Goal: Task Accomplishment & Management: Use online tool/utility

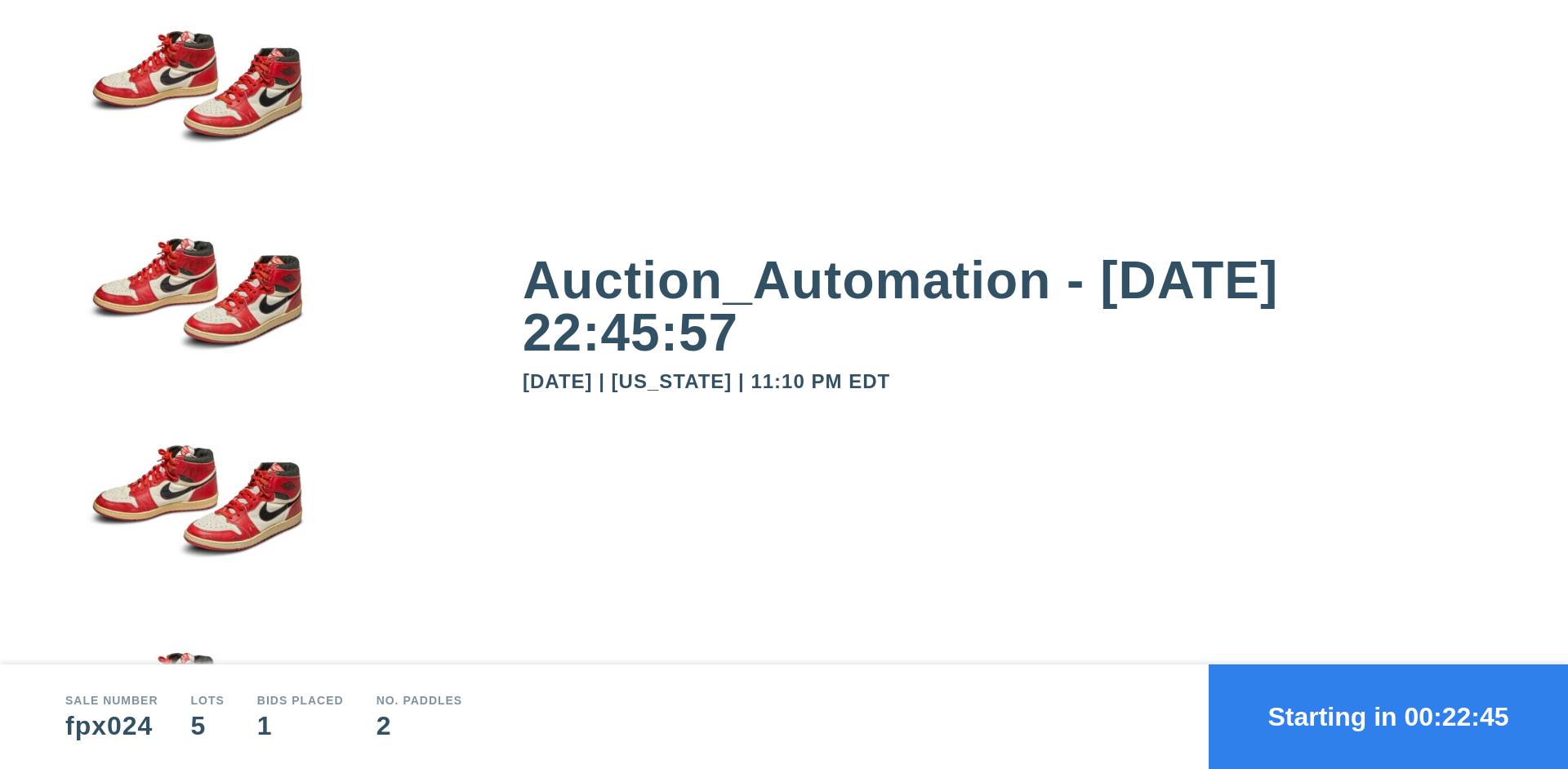
click at [1388, 716] on button "Starting in 00:22:45" at bounding box center [1388, 716] width 359 height 105
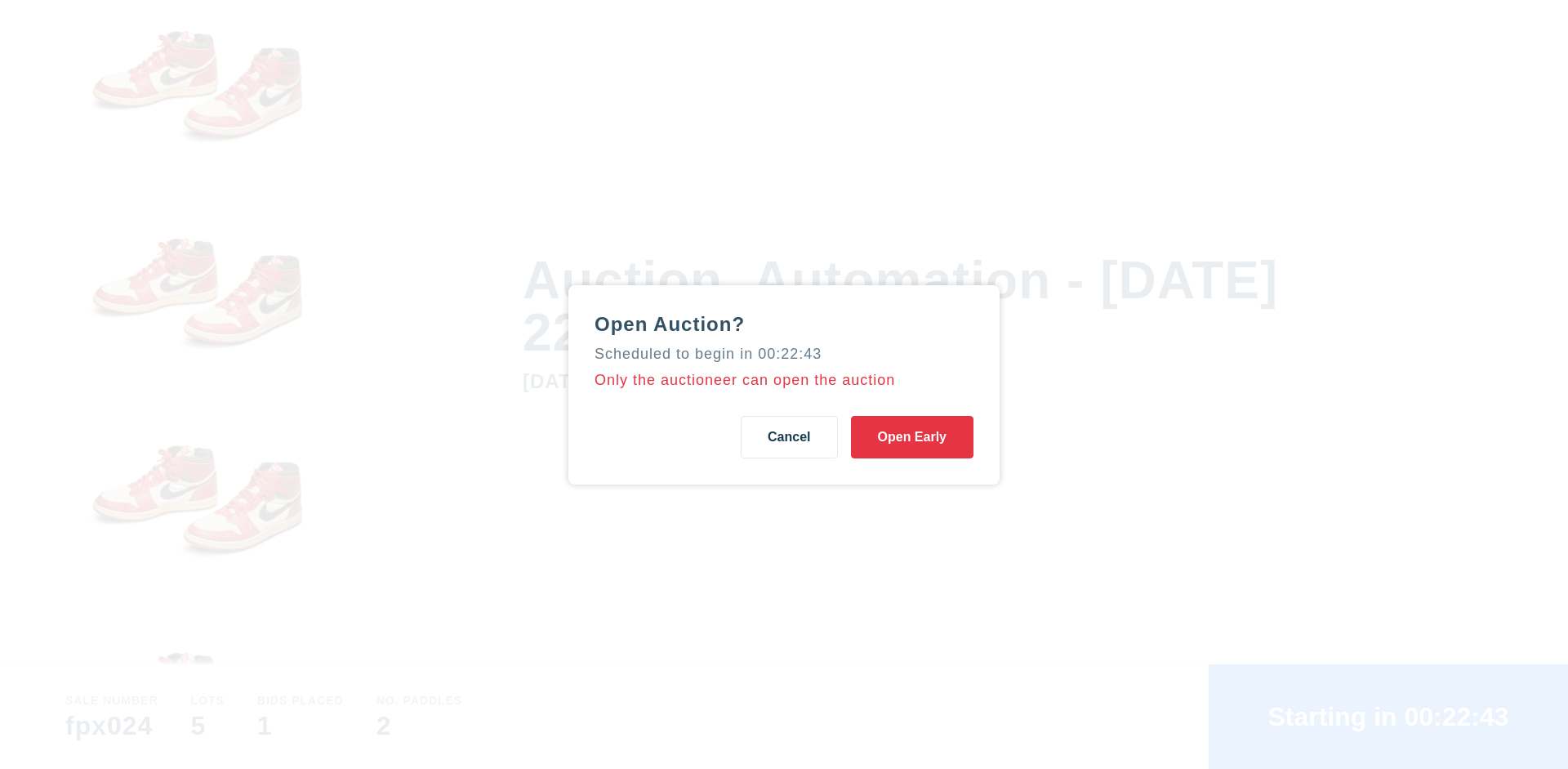
click at [912, 436] on button "Open Early" at bounding box center [912, 437] width 122 height 43
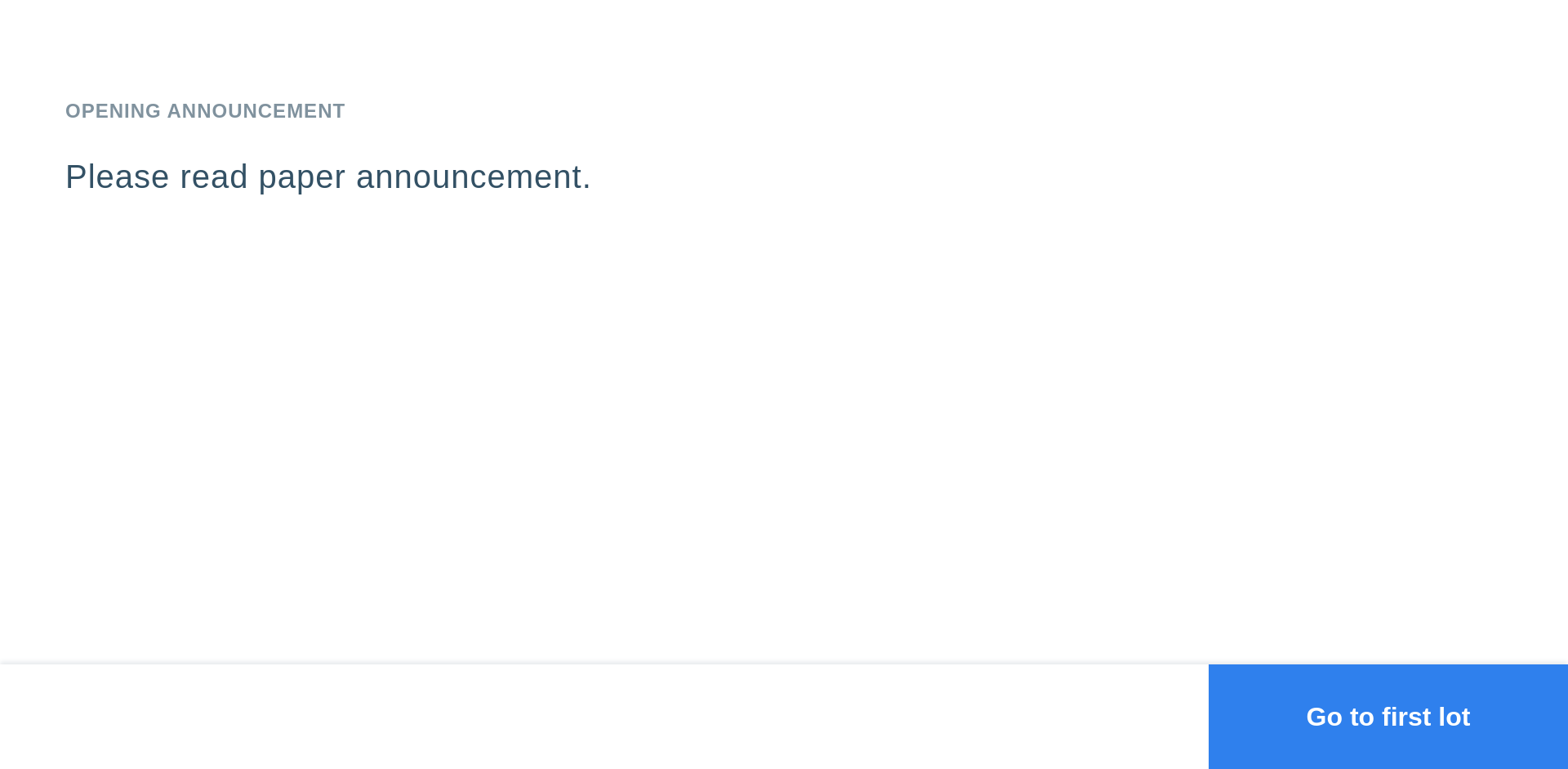
click at [1388, 716] on button "Go to first lot" at bounding box center [1388, 716] width 359 height 105
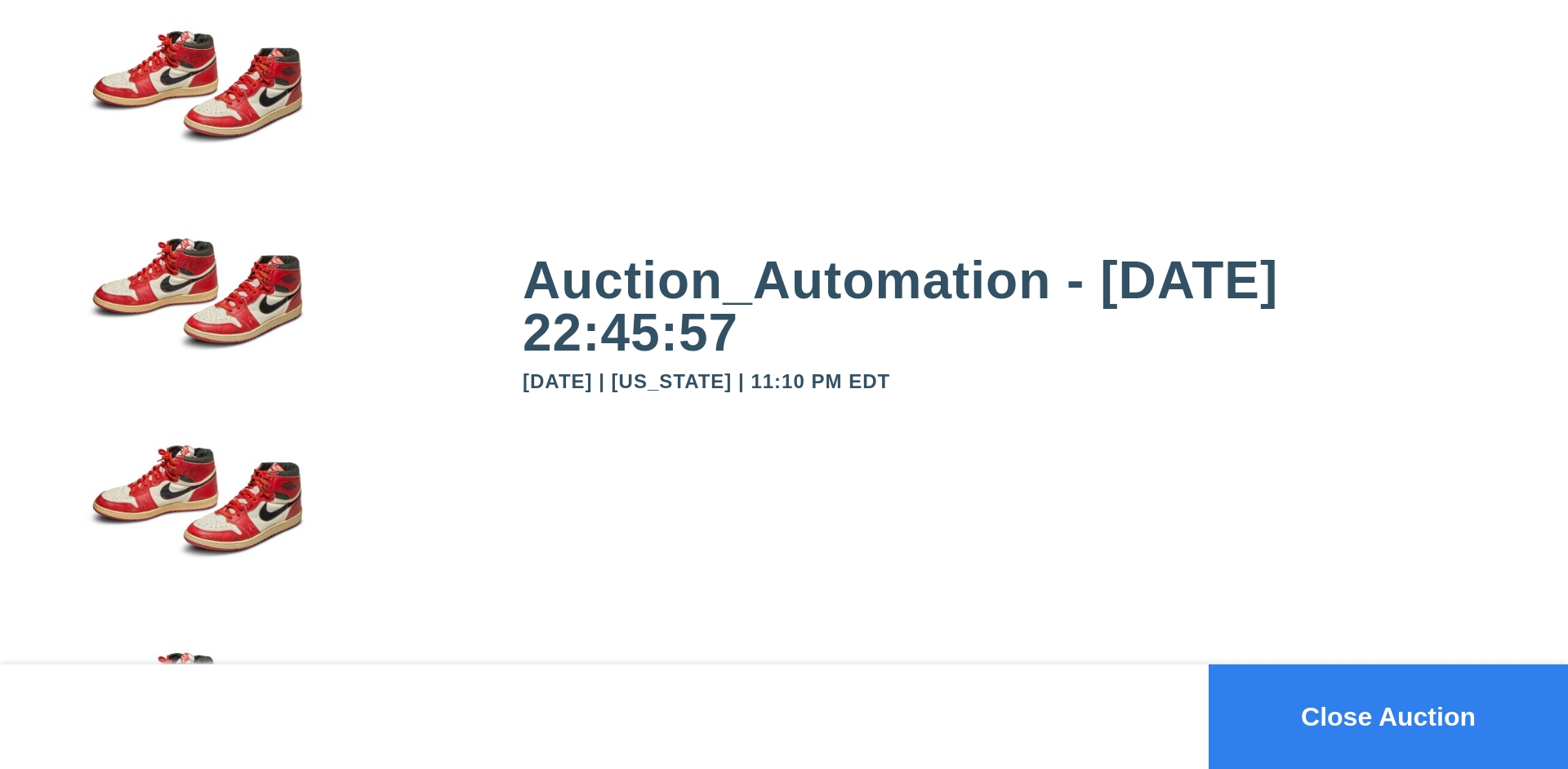
click at [1388, 716] on button "Close Auction" at bounding box center [1388, 716] width 359 height 105
